Goal: Information Seeking & Learning: Learn about a topic

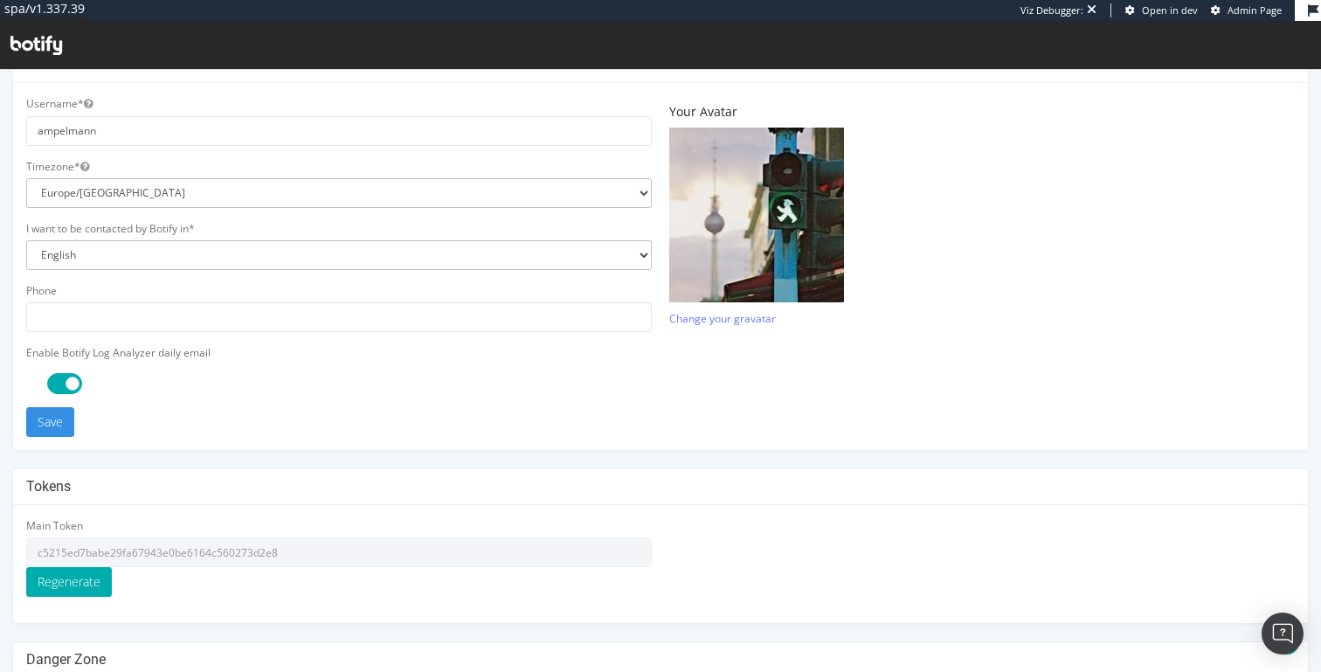
scroll to position [420, 0]
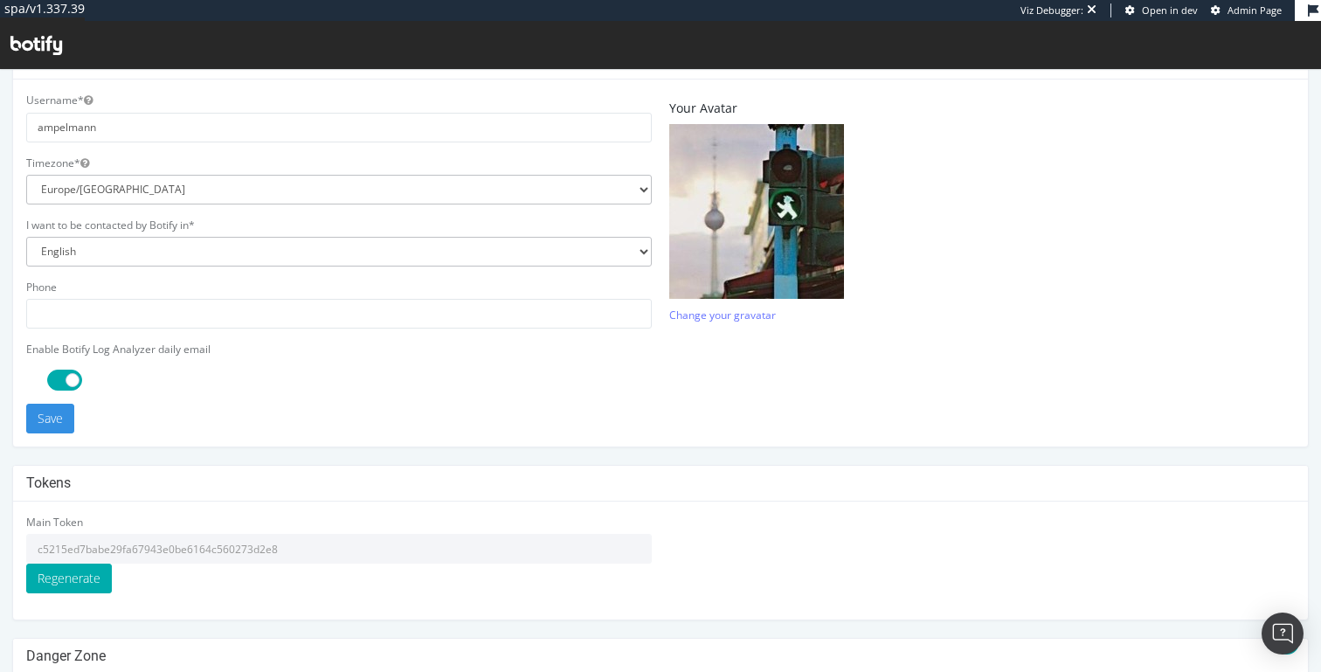
click at [156, 548] on input "c5215ed7babe29fa67943e0be6164c560273d2e8" at bounding box center [339, 549] width 626 height 30
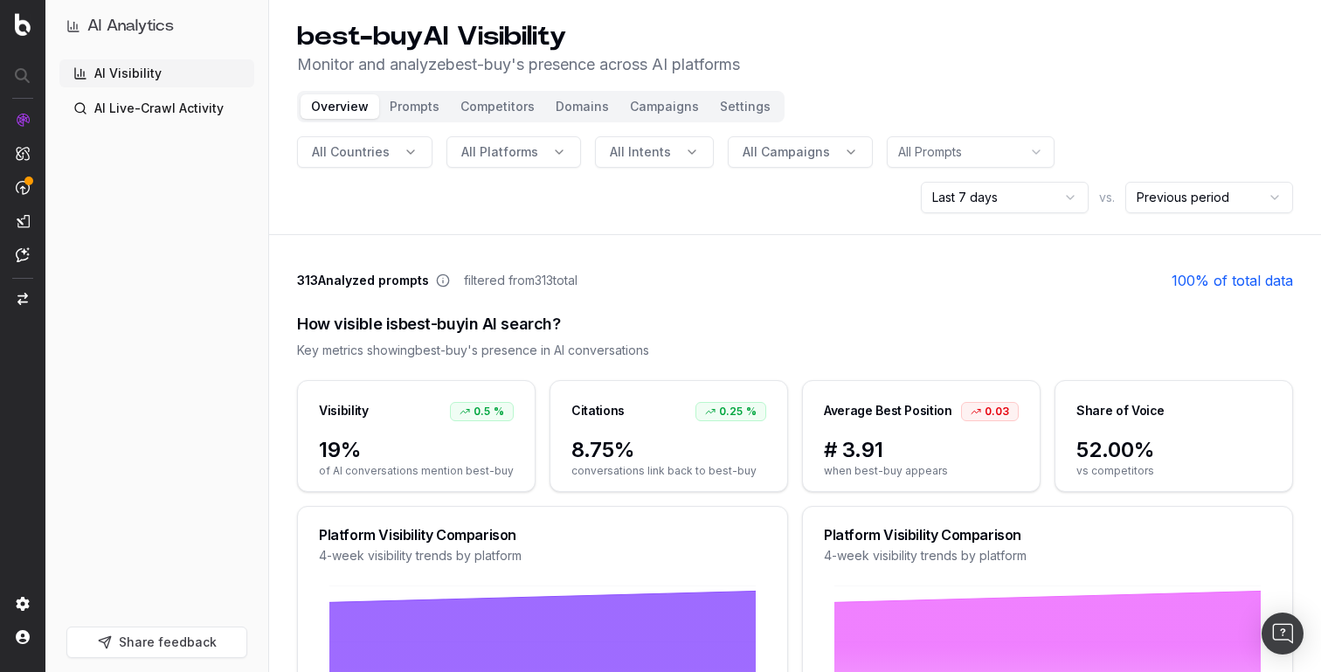
click at [1102, 199] on span "vs." at bounding box center [1107, 197] width 16 height 17
click at [1102, 140] on div "All Countries All Platforms All Intents All Campaigns All Prompts Last 7 days v…" at bounding box center [795, 174] width 996 height 77
click at [1013, 161] on html "AI Analytics AI Visibility AI Live-Crawl Activity Share feedback best-buy AI Vi…" at bounding box center [660, 336] width 1321 height 672
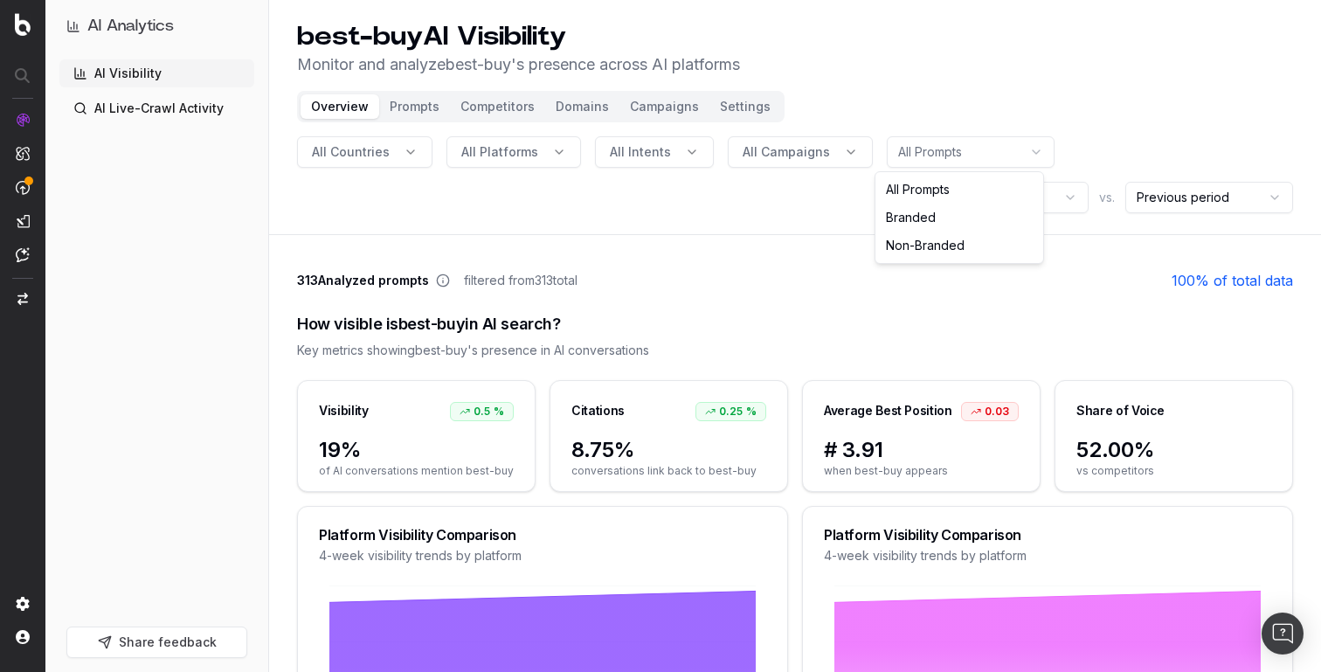
click at [786, 128] on html "AI Analytics AI Visibility AI Live-Crawl Activity Share feedback best-buy AI Vi…" at bounding box center [660, 336] width 1321 height 672
click at [779, 141] on button "All Campaigns" at bounding box center [800, 151] width 145 height 31
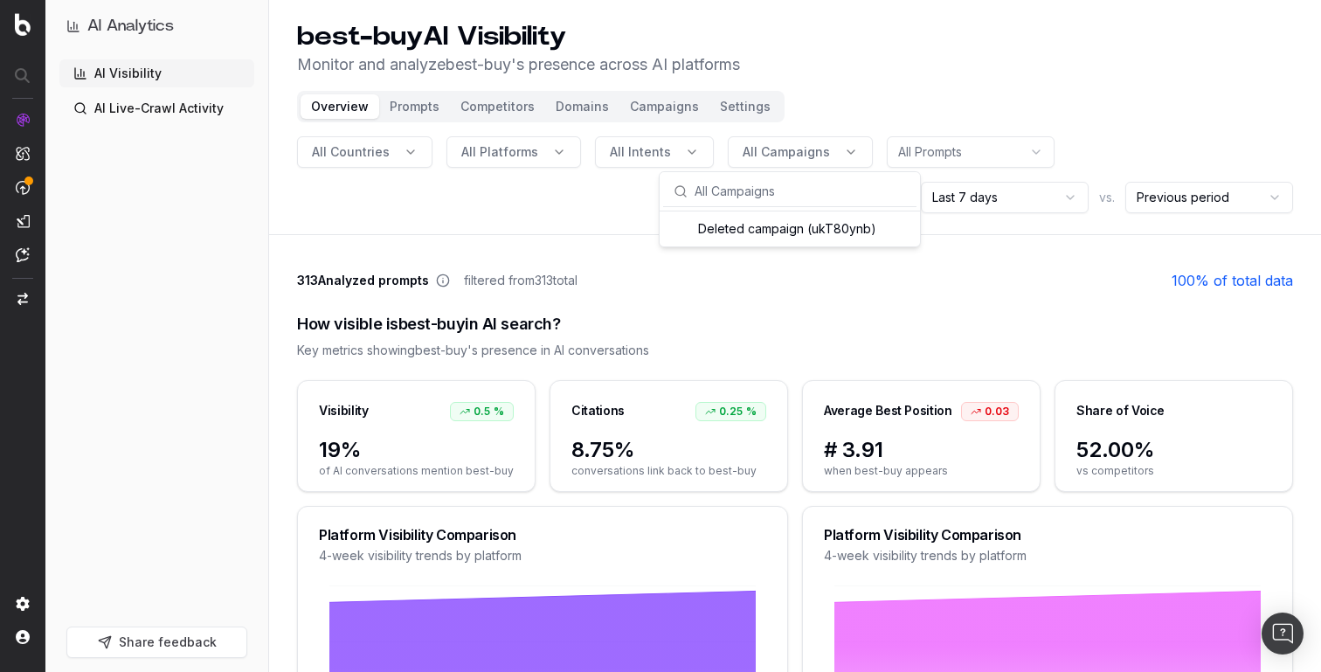
click at [626, 132] on header "best-buy AI Visibility Monitor and analyze best-buy 's presence across AI platf…" at bounding box center [795, 117] width 1052 height 235
click at [630, 154] on span "All Intents" at bounding box center [640, 151] width 61 height 17
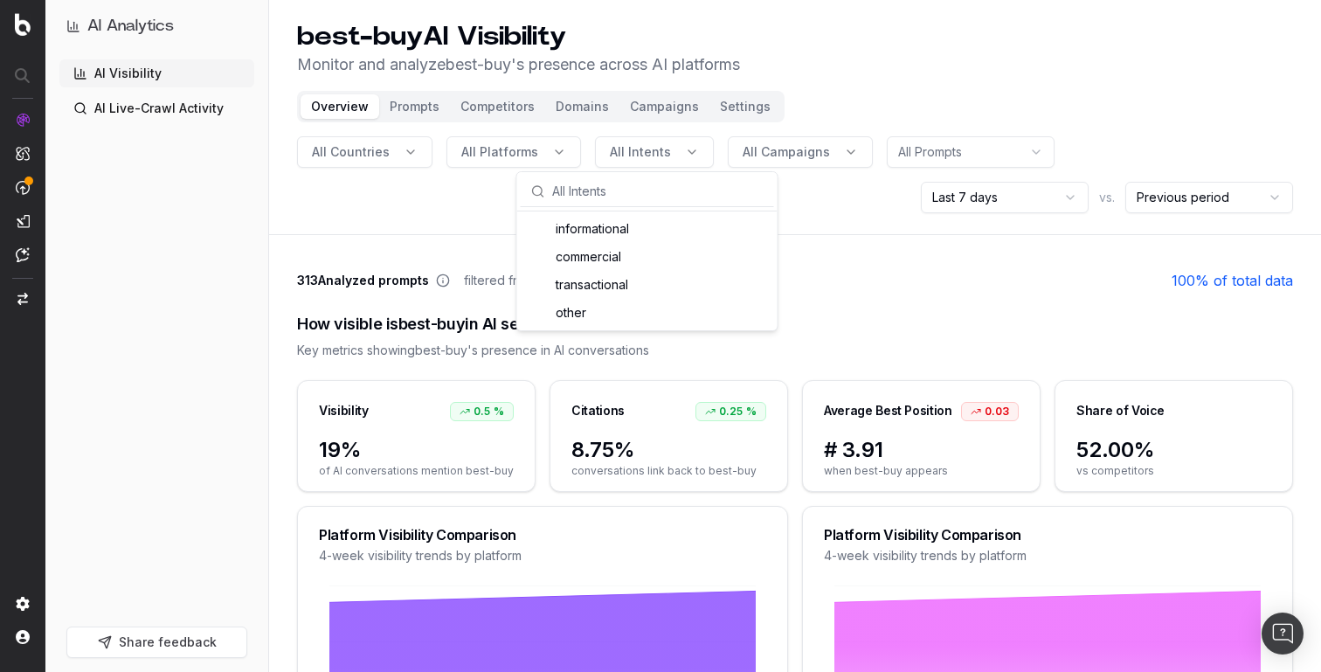
click at [630, 154] on span "All Intents" at bounding box center [640, 151] width 61 height 17
click at [1195, 197] on html "AI Analytics AI Visibility AI Live-Crawl Activity Share feedback best-buy AI Vi…" at bounding box center [660, 336] width 1321 height 672
click at [1056, 200] on html "AI Analytics AI Visibility AI Live-Crawl Activity Share feedback best-buy AI Vi…" at bounding box center [660, 336] width 1321 height 672
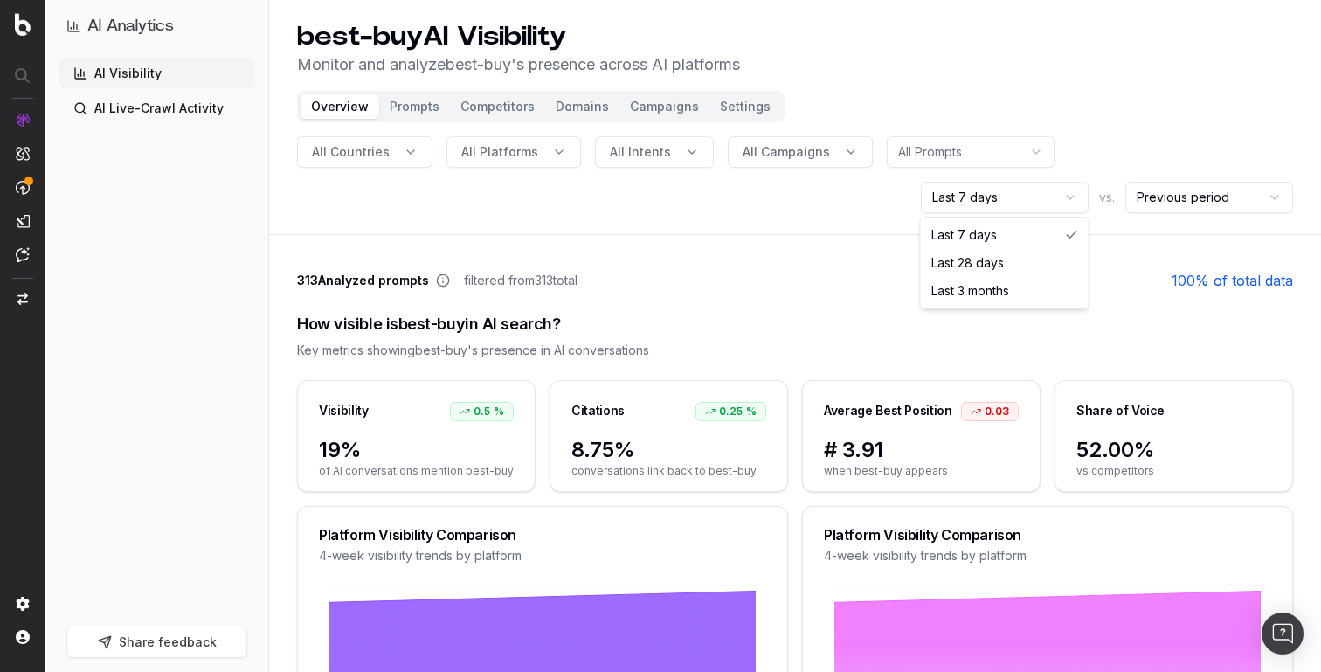
click at [986, 144] on html "AI Analytics AI Visibility AI Live-Crawl Activity Share feedback best-buy AI Vi…" at bounding box center [660, 336] width 1321 height 672
click at [825, 151] on html "AI Analytics AI Visibility AI Live-Crawl Activity Share feedback best-buy AI Vi…" at bounding box center [660, 336] width 1321 height 672
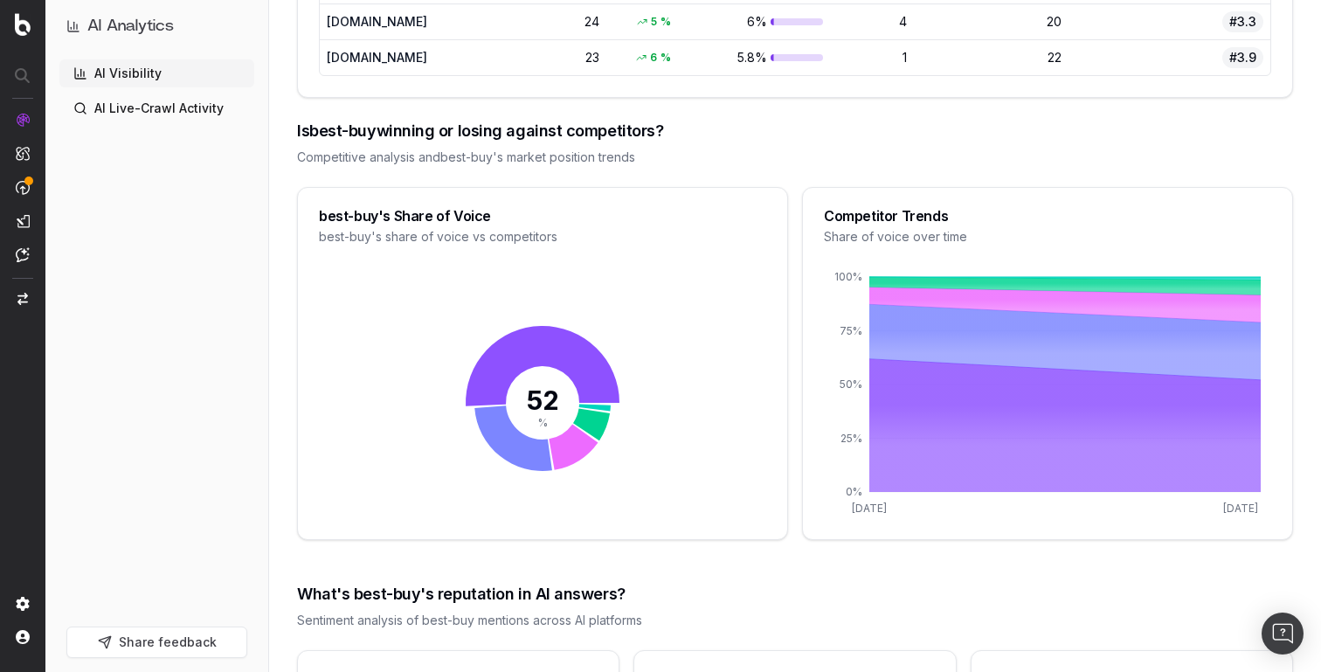
scroll to position [1682, 0]
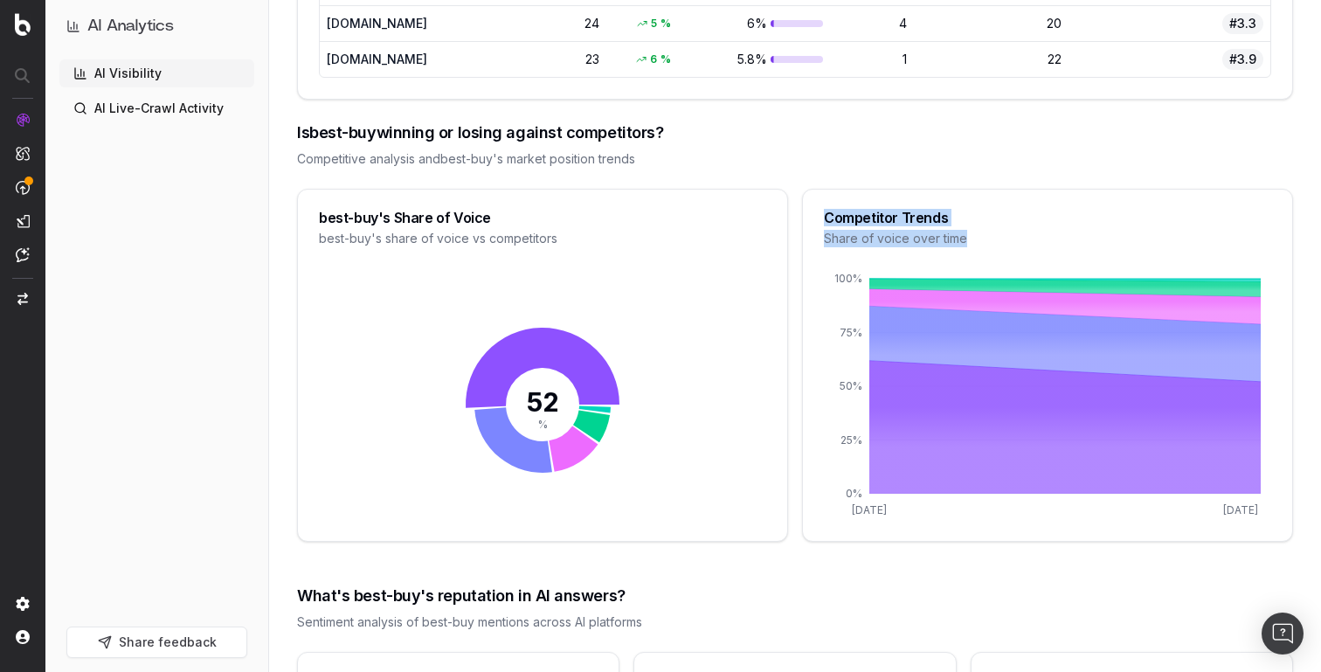
drag, startPoint x: 826, startPoint y: 213, endPoint x: 973, endPoint y: 242, distance: 150.5
click at [973, 242] on div "Competitor Trends Share of voice over time" at bounding box center [1047, 229] width 489 height 79
click at [973, 242] on div "Share of voice over time" at bounding box center [1047, 238] width 447 height 17
drag, startPoint x: 973, startPoint y: 242, endPoint x: 815, endPoint y: 218, distance: 160.1
click at [815, 218] on div "Competitor Trends Share of voice over time" at bounding box center [1047, 229] width 489 height 79
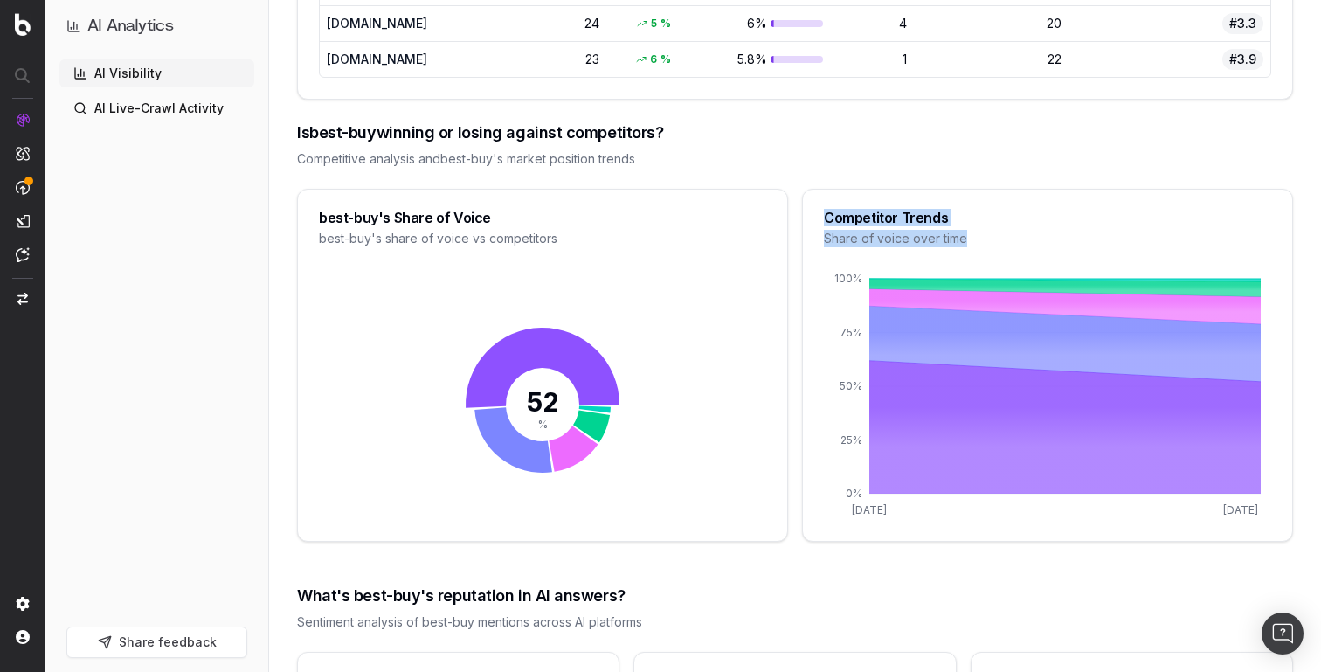
click at [815, 218] on div "Competitor Trends Share of voice over time" at bounding box center [1047, 229] width 489 height 79
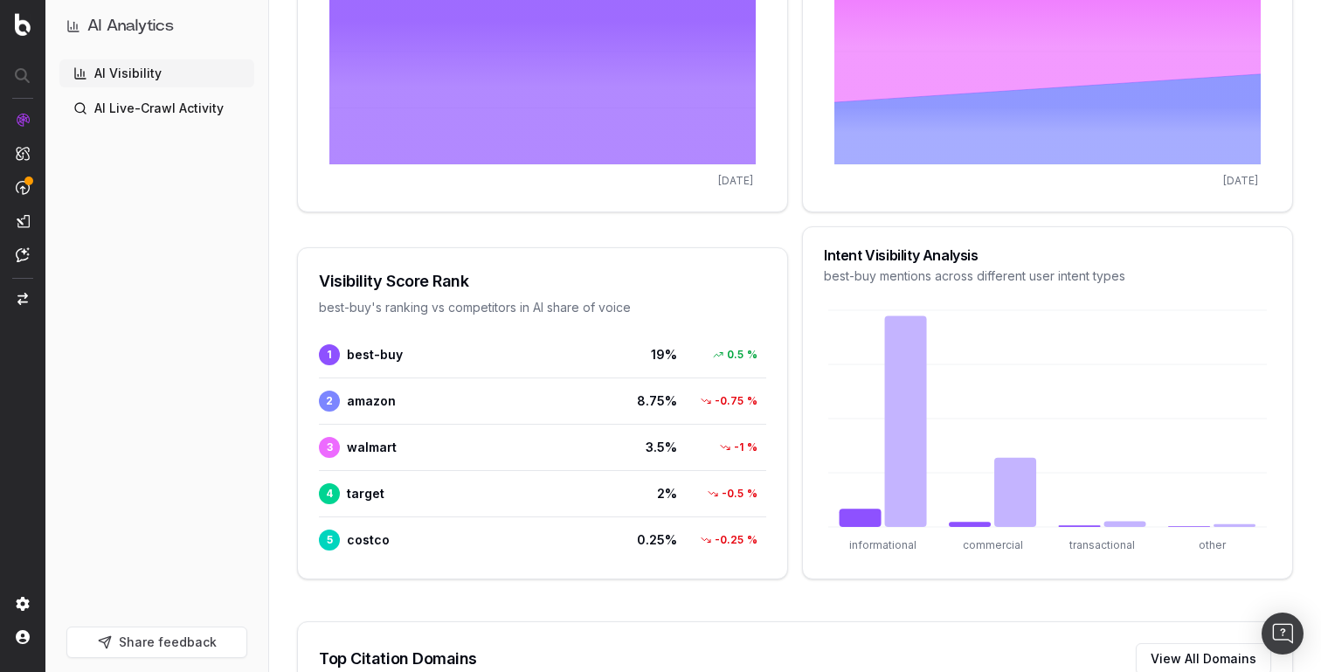
scroll to position [0, 0]
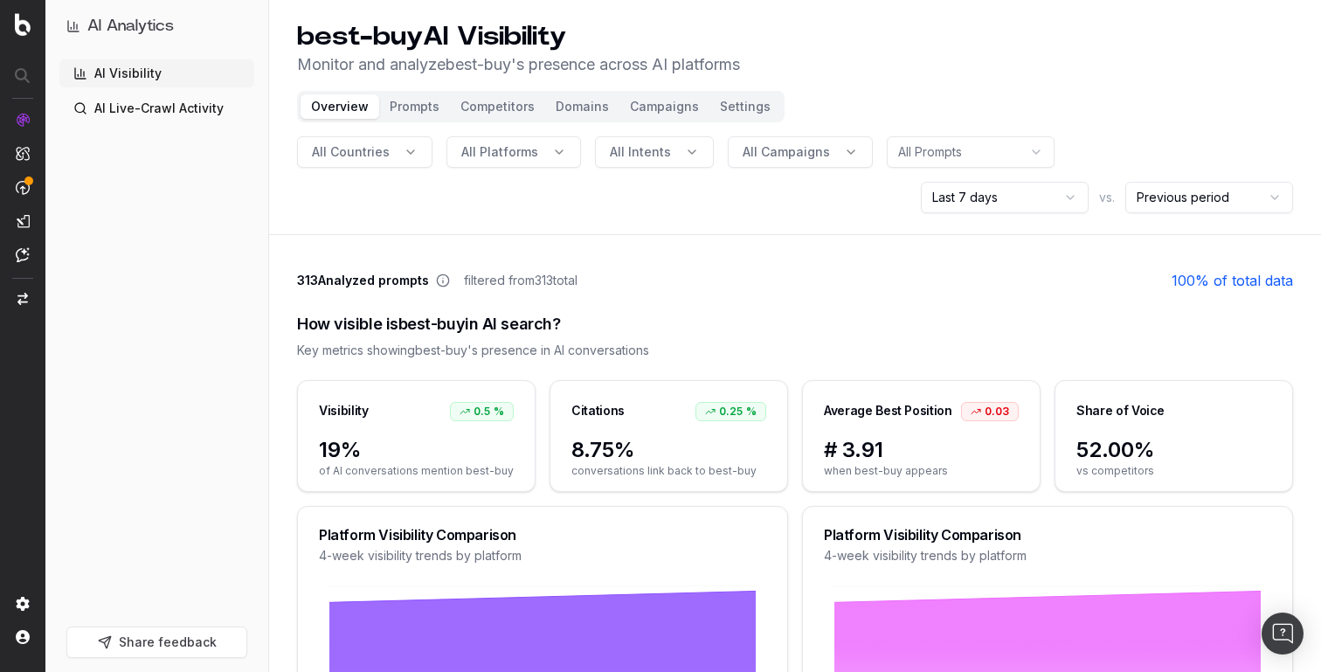
click at [630, 153] on span "All Intents" at bounding box center [640, 151] width 61 height 17
click at [510, 162] on button "All Platforms" at bounding box center [514, 151] width 135 height 31
click at [535, 149] on button "All Platforms" at bounding box center [514, 151] width 135 height 31
click at [366, 149] on span "All Countries" at bounding box center [351, 151] width 78 height 17
click at [410, 109] on button "Prompts" at bounding box center [414, 106] width 71 height 24
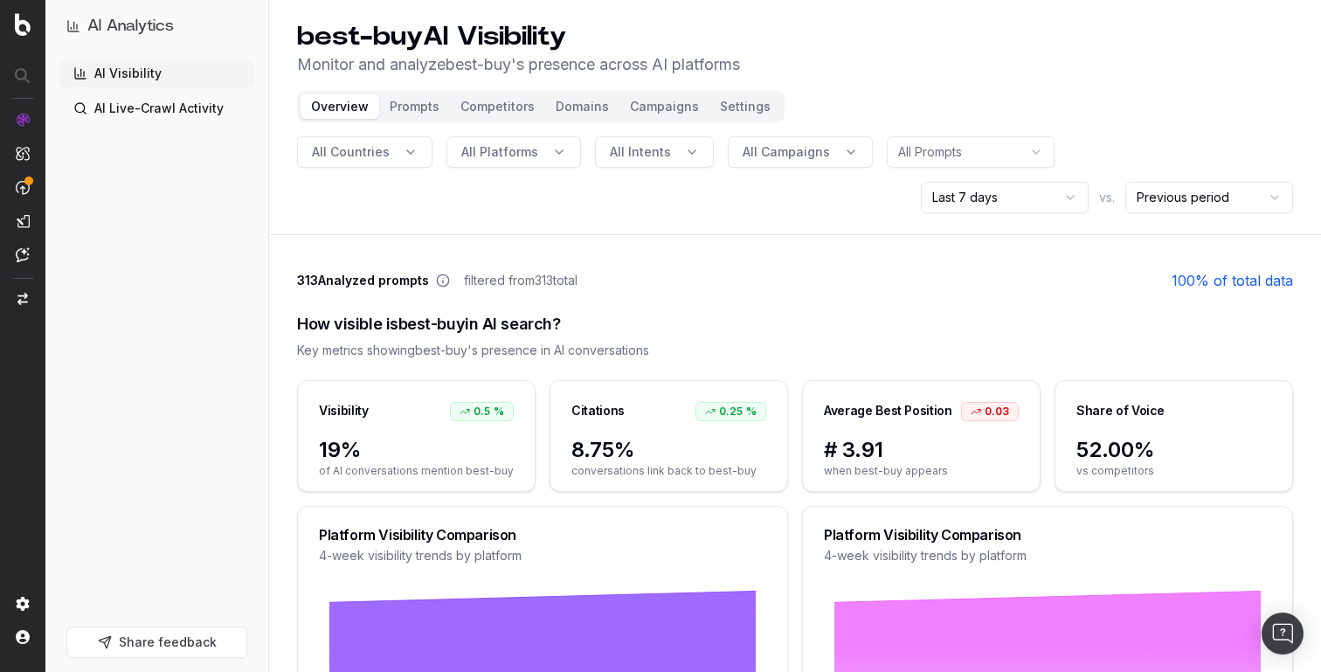
click at [432, 109] on button "Prompts" at bounding box center [414, 106] width 71 height 24
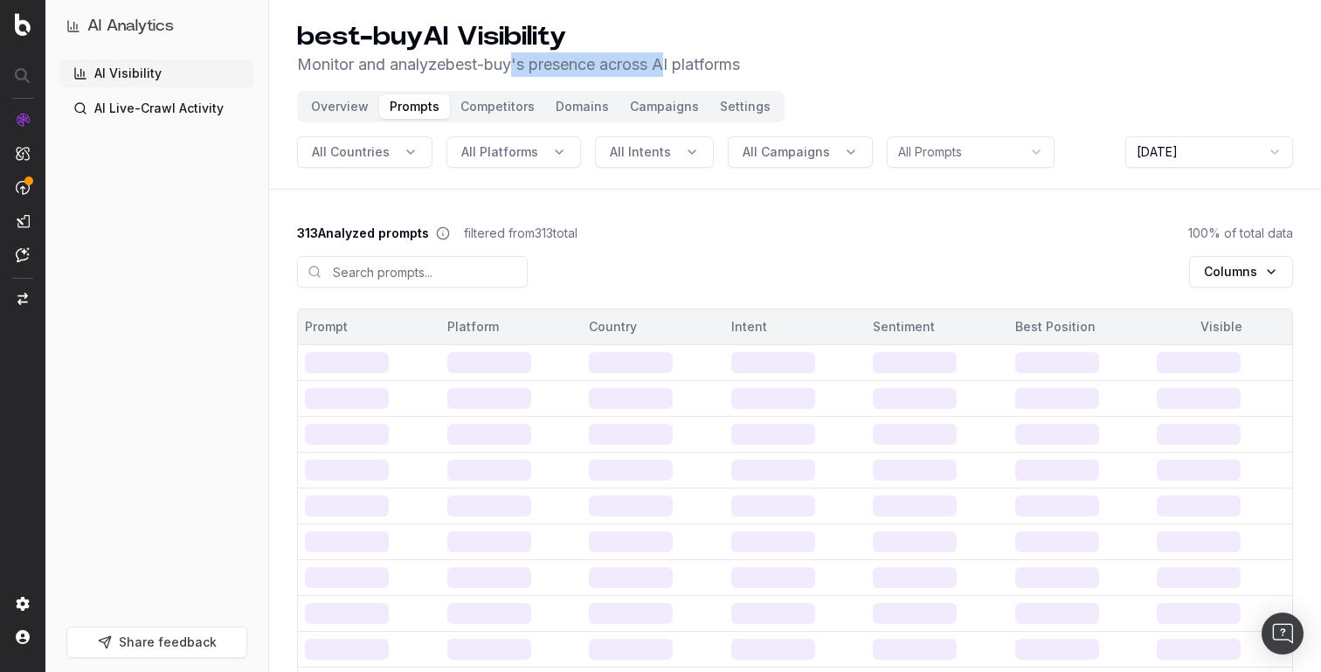
drag, startPoint x: 520, startPoint y: 67, endPoint x: 682, endPoint y: 69, distance: 161.7
click at [682, 69] on p "Monitor and analyze best-buy 's presence across AI platforms" at bounding box center [518, 64] width 443 height 24
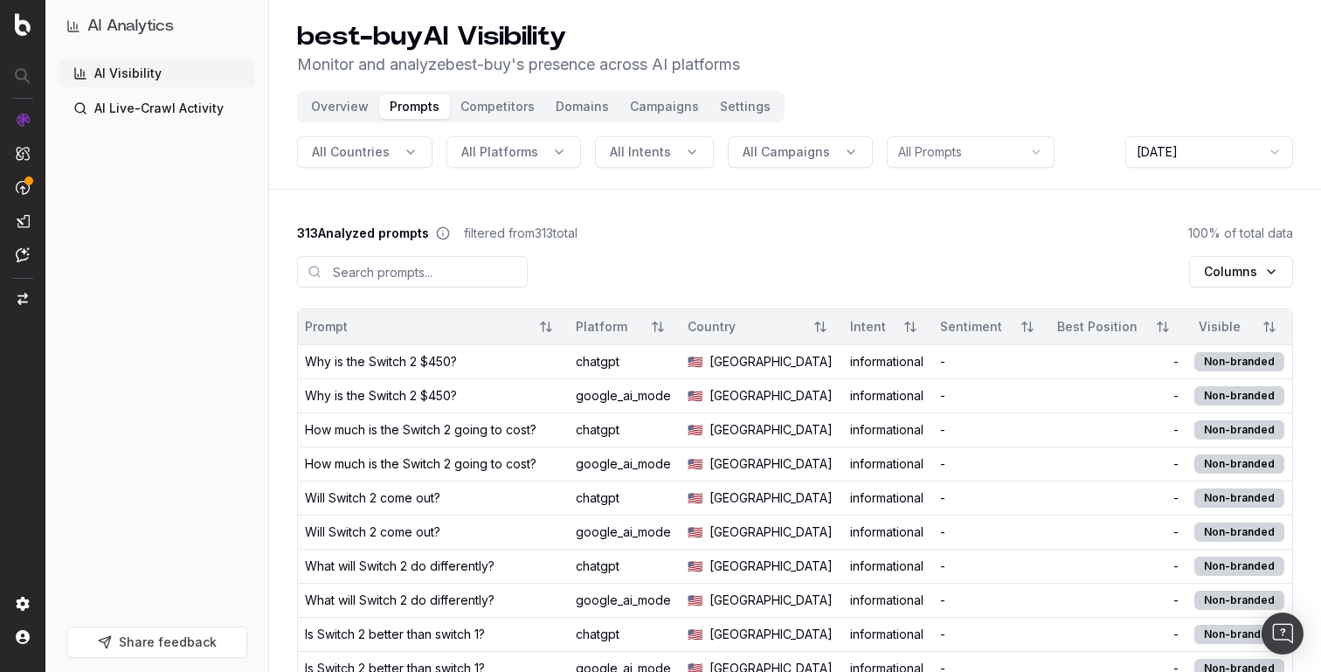
click at [740, 66] on p "Monitor and analyze best-buy 's presence across AI platforms" at bounding box center [518, 64] width 443 height 24
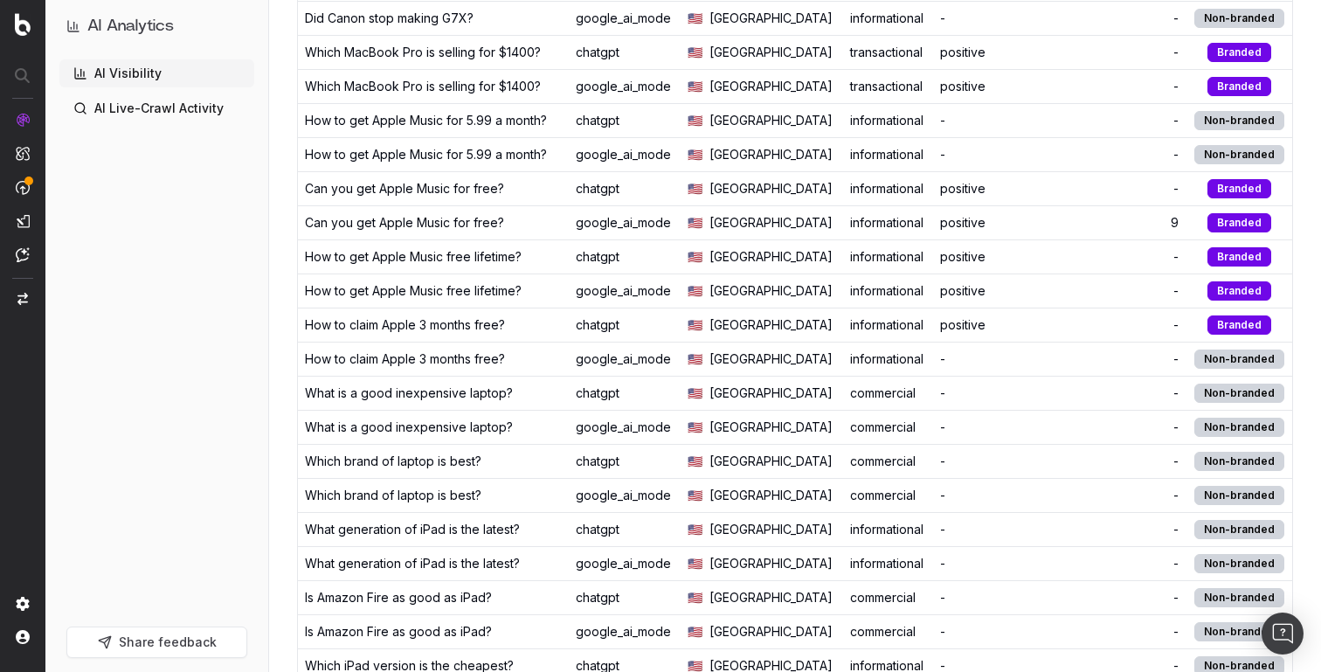
scroll to position [1336, 0]
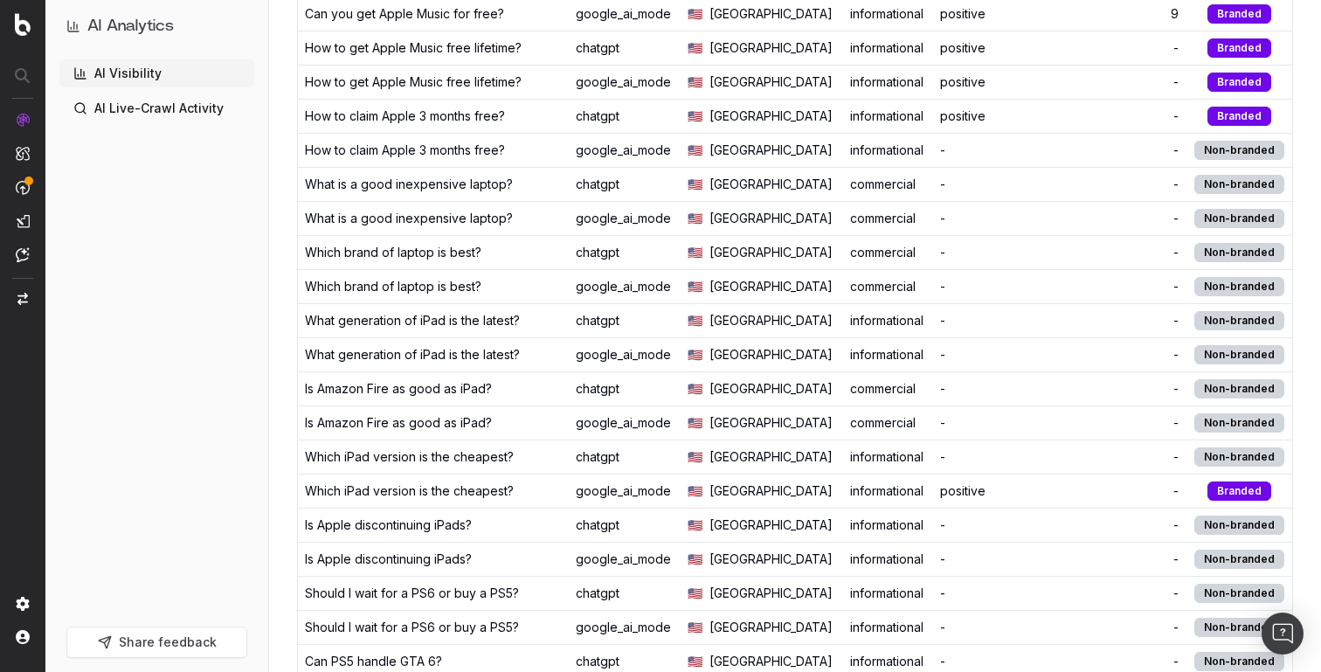
click at [583, 331] on td "chatgpt" at bounding box center [625, 320] width 112 height 34
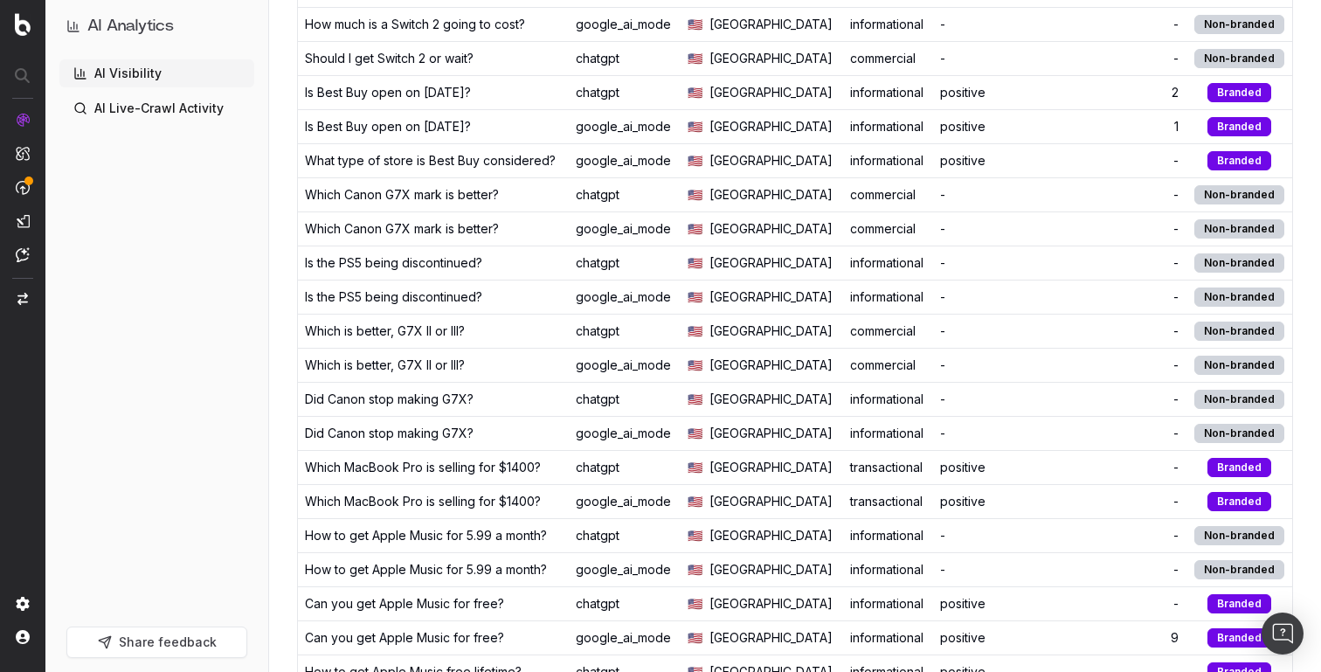
scroll to position [0, 0]
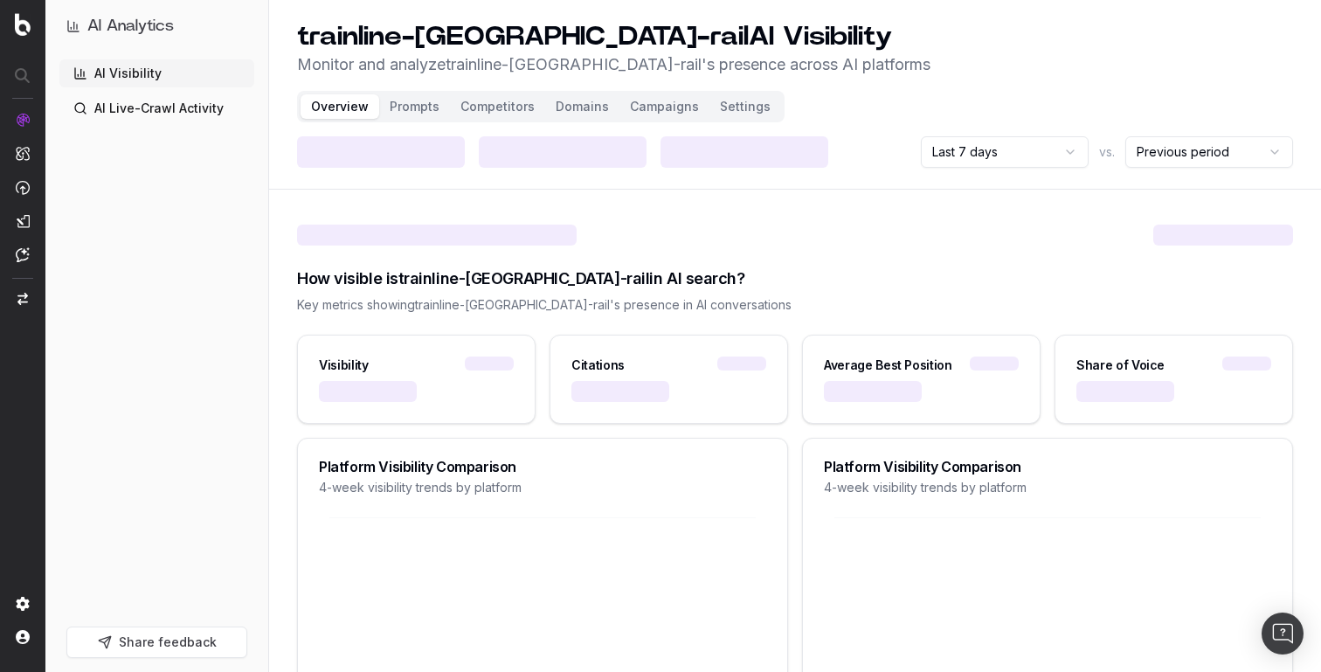
click at [152, 639] on button "Share feedback" at bounding box center [156, 642] width 181 height 31
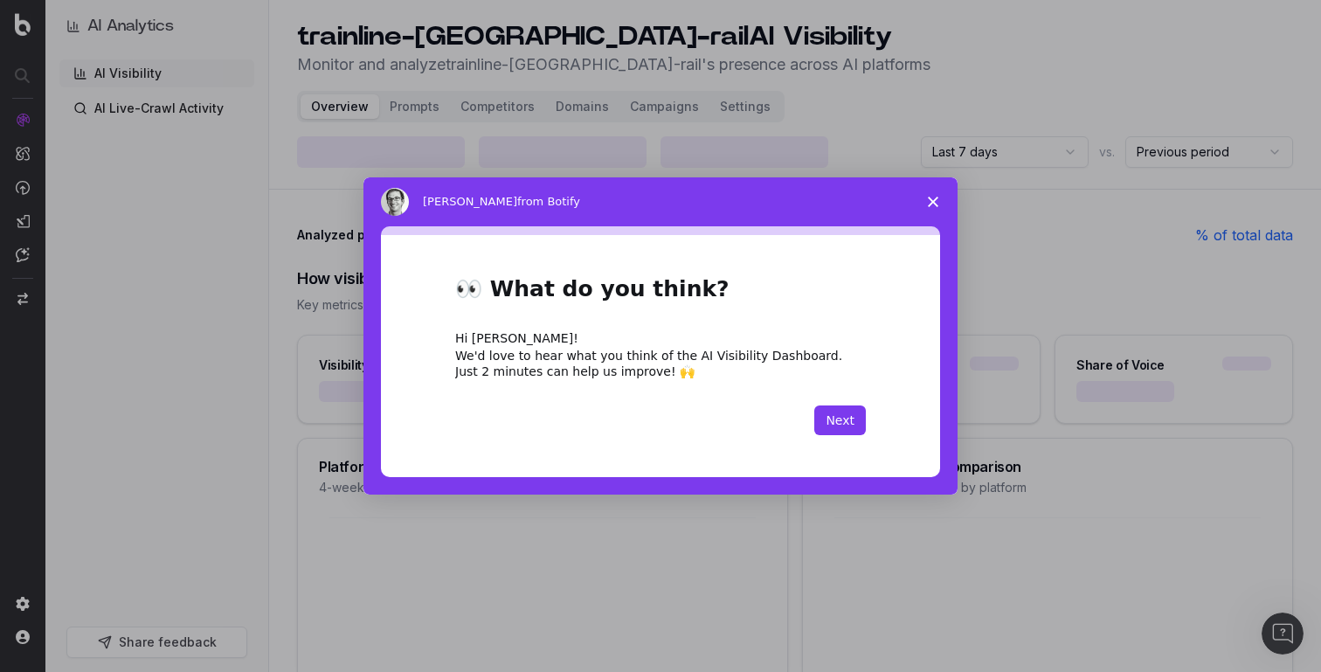
click at [931, 201] on icon "Close survey" at bounding box center [933, 202] width 10 height 10
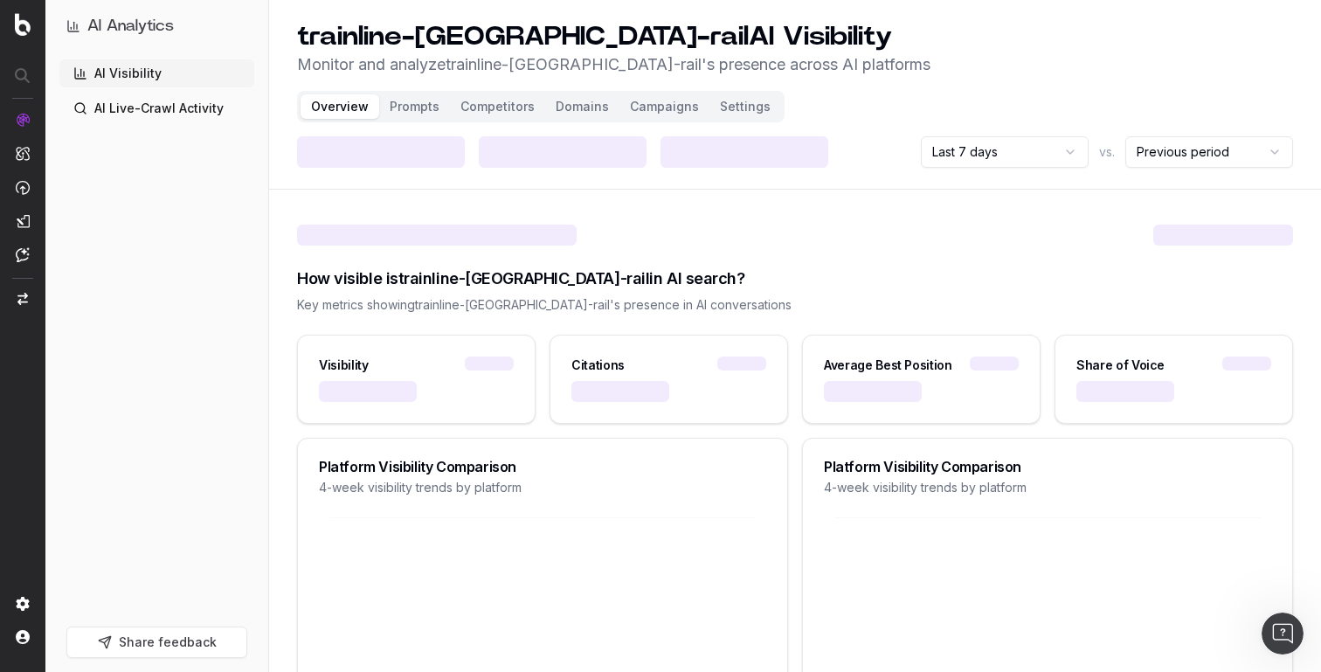
drag, startPoint x: 298, startPoint y: 23, endPoint x: 654, endPoint y: 26, distance: 355.7
click at [654, 26] on h1 "trainline-uk-rail AI Visibility" at bounding box center [614, 36] width 634 height 31
